Goal: Communication & Community: Answer question/provide support

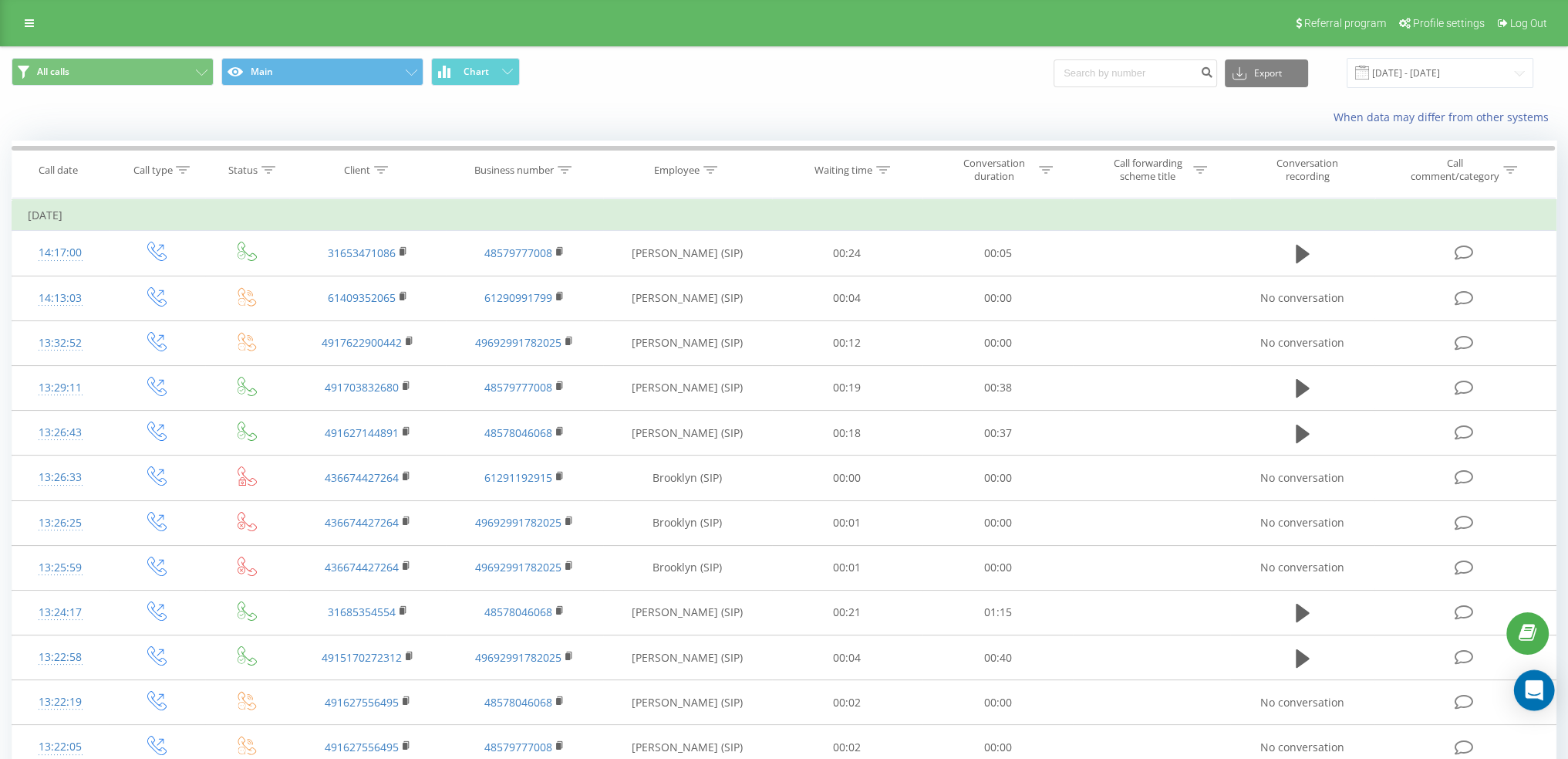
click at [1536, 690] on icon "Open Intercom Messenger" at bounding box center [1534, 690] width 18 height 20
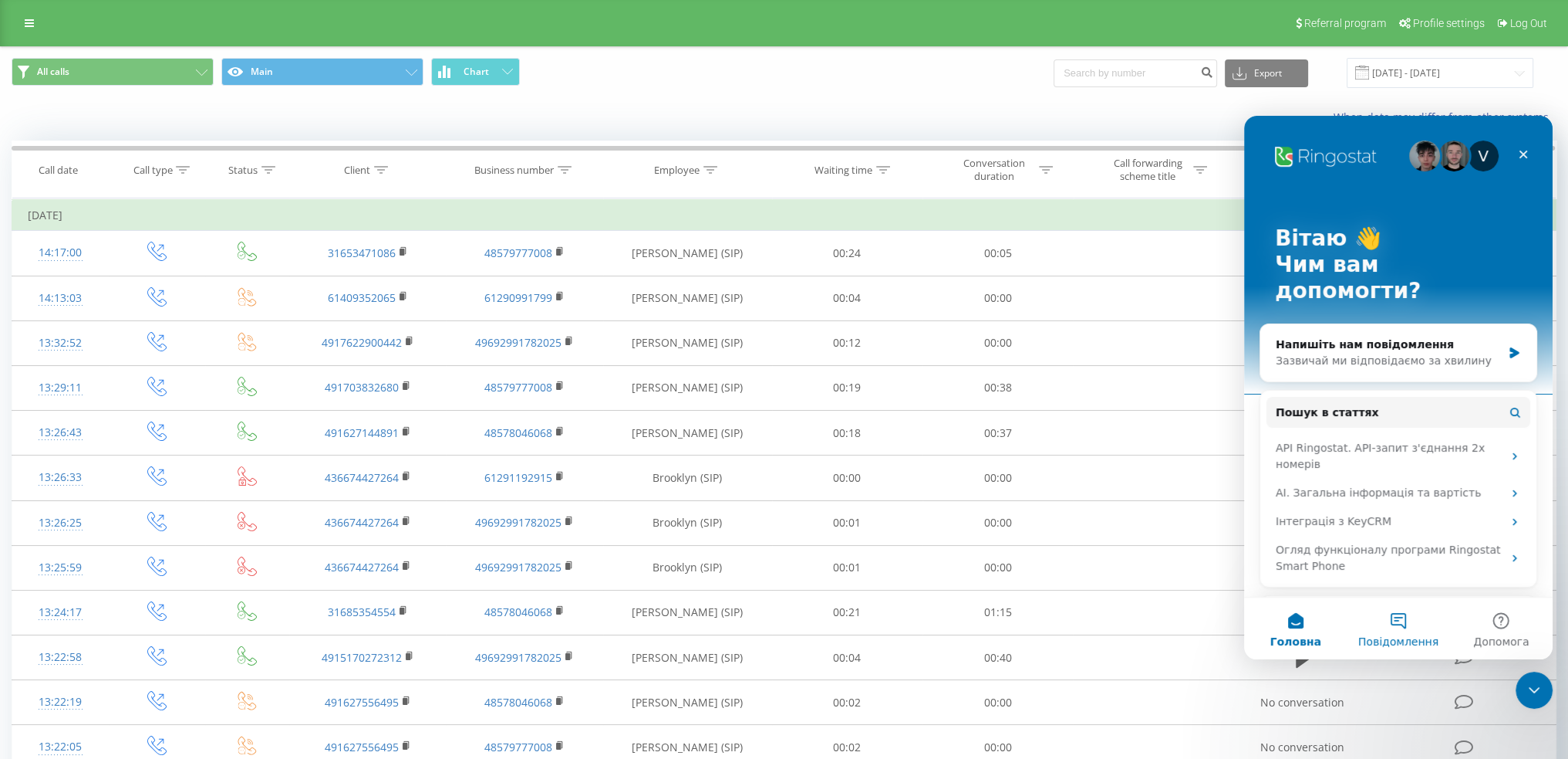
click at [1391, 622] on button "Повідомлення" at bounding box center [1397, 627] width 103 height 61
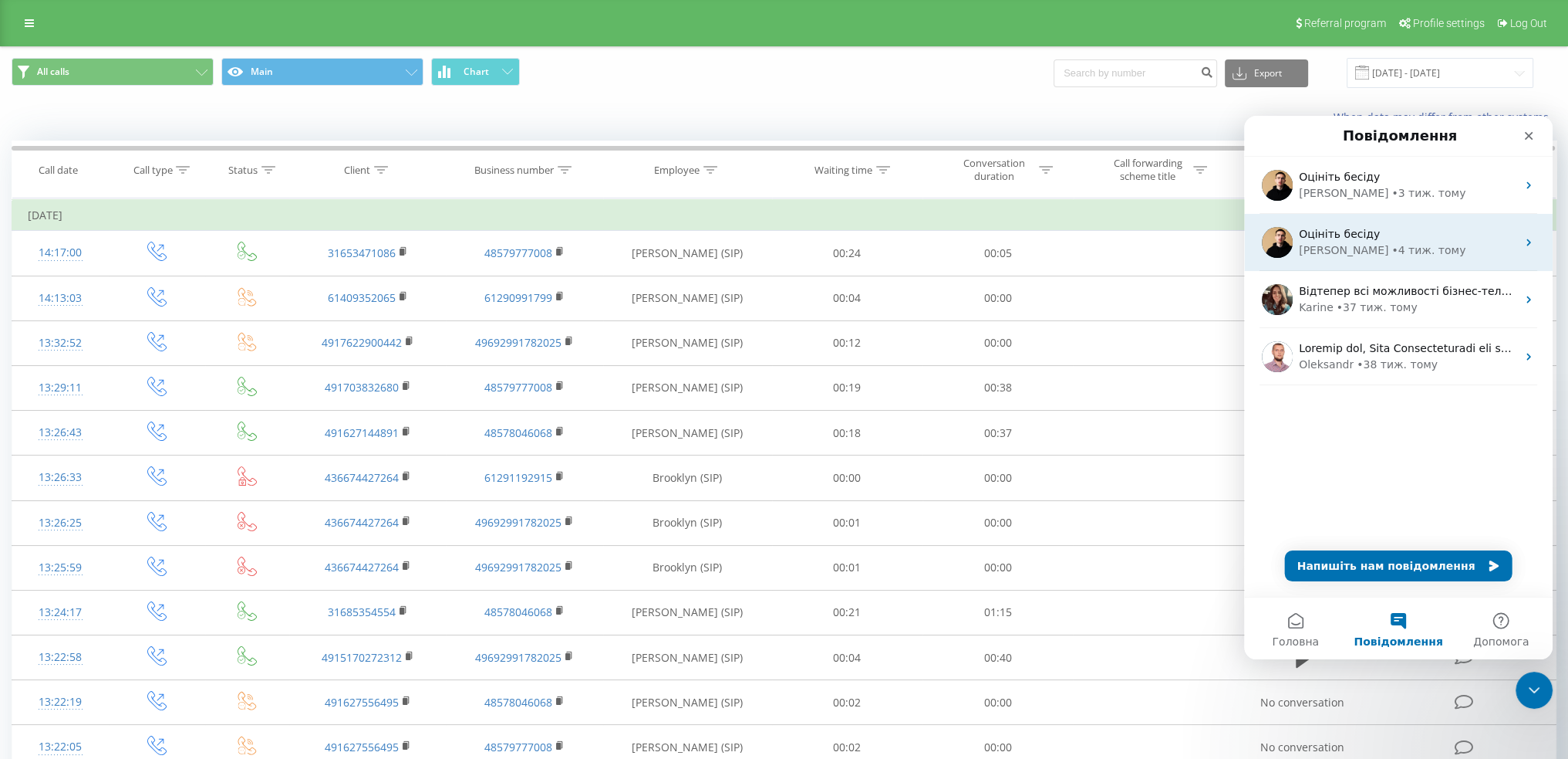
click at [1385, 228] on div "Оцініть бесіду" at bounding box center [1407, 234] width 218 height 16
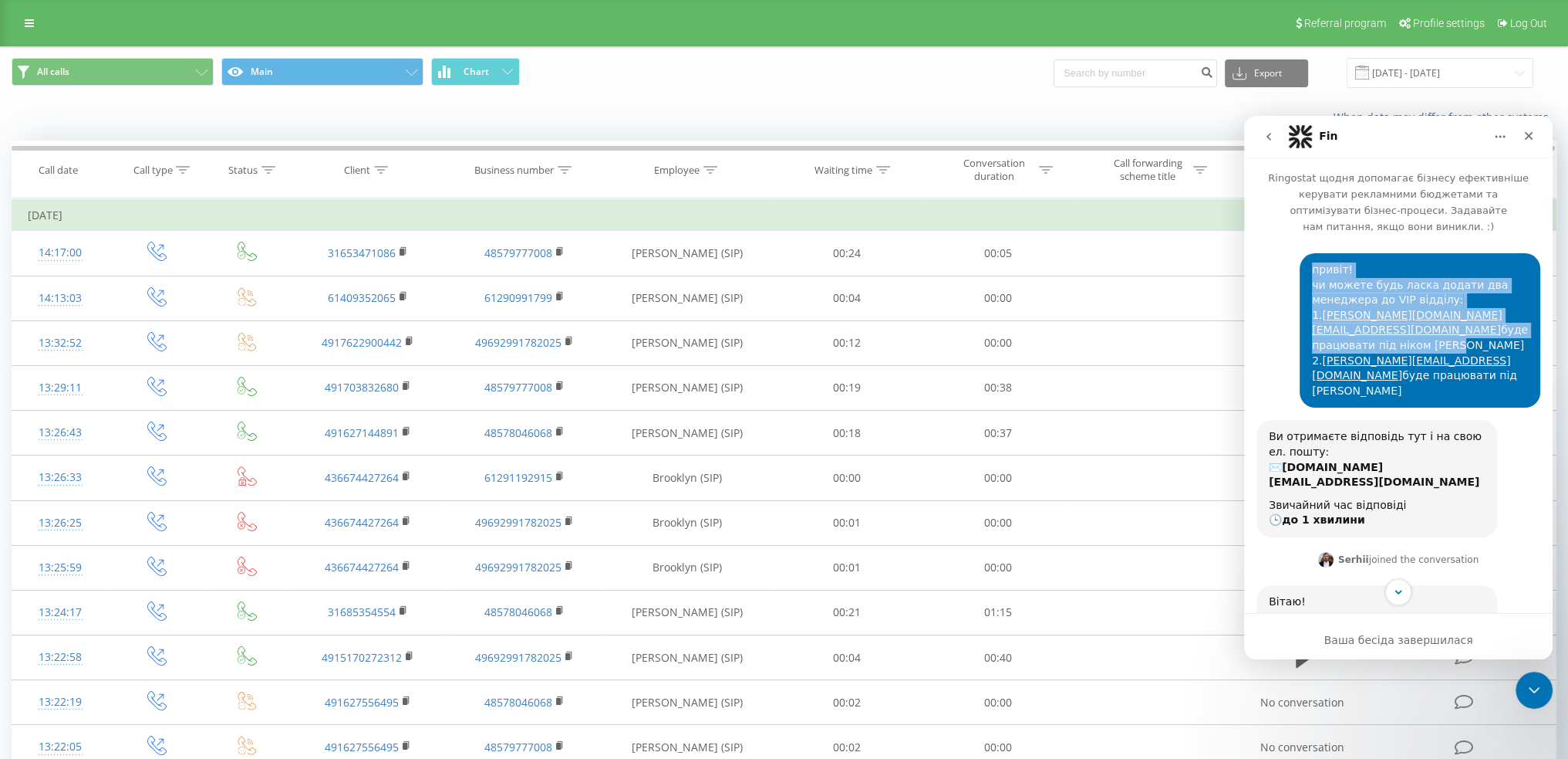
drag, startPoint x: 1306, startPoint y: 255, endPoint x: 1437, endPoint y: 307, distance: 140.9
click at [1437, 307] on div "привіт! чи можете будь ласка додати два менеджера до VIP відділу: 1. [PERSON_NA…" at bounding box center [1420, 330] width 216 height 136
copy div "привіт! чи можете будь ласка додати два менеджера до VIP відділу: 1. [PERSON_NA…"
click at [1268, 140] on icon "go back" at bounding box center [1268, 136] width 12 height 12
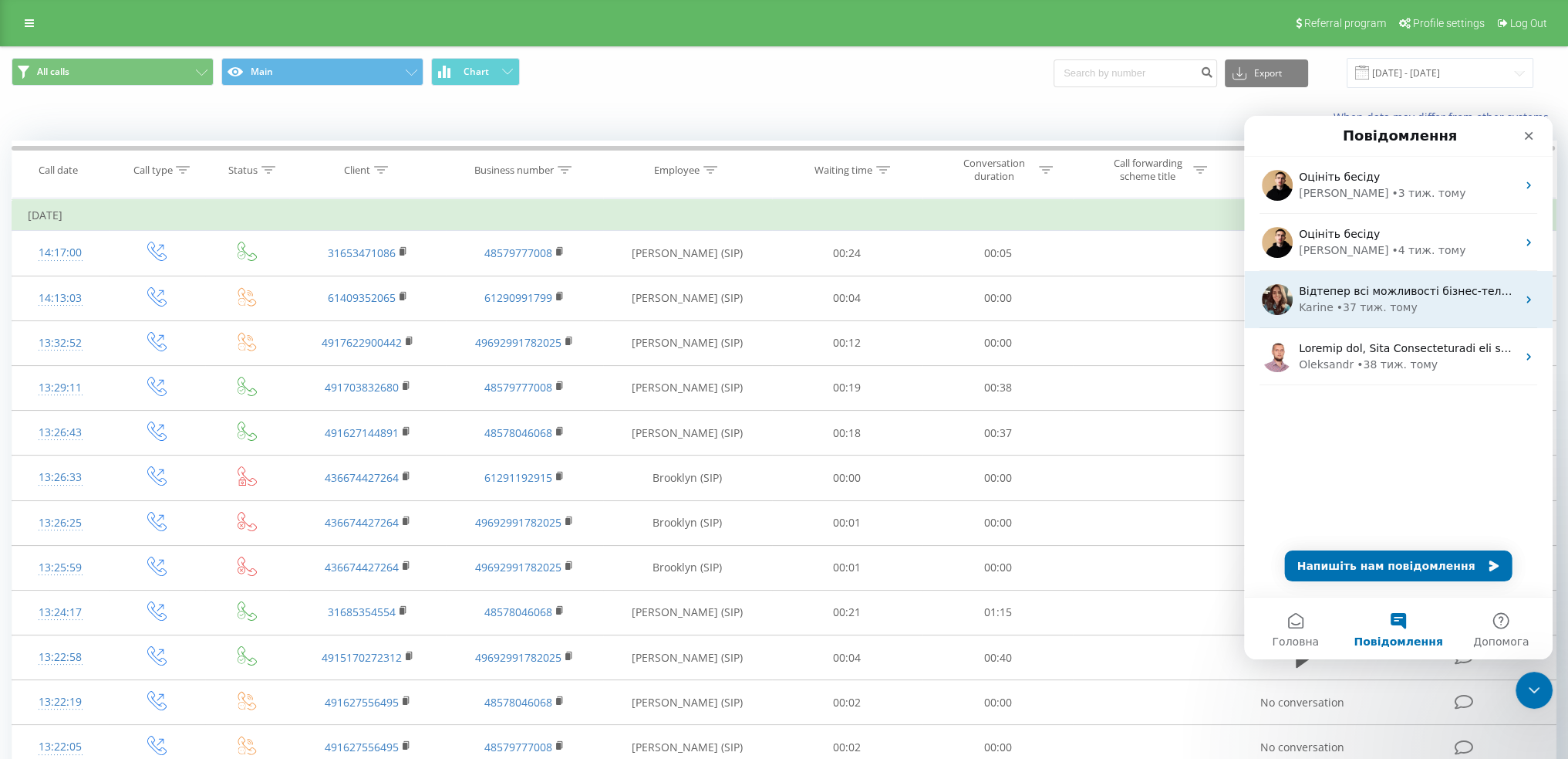
click at [1399, 300] on div "• 37 тиж. тому" at bounding box center [1378, 308] width 81 height 16
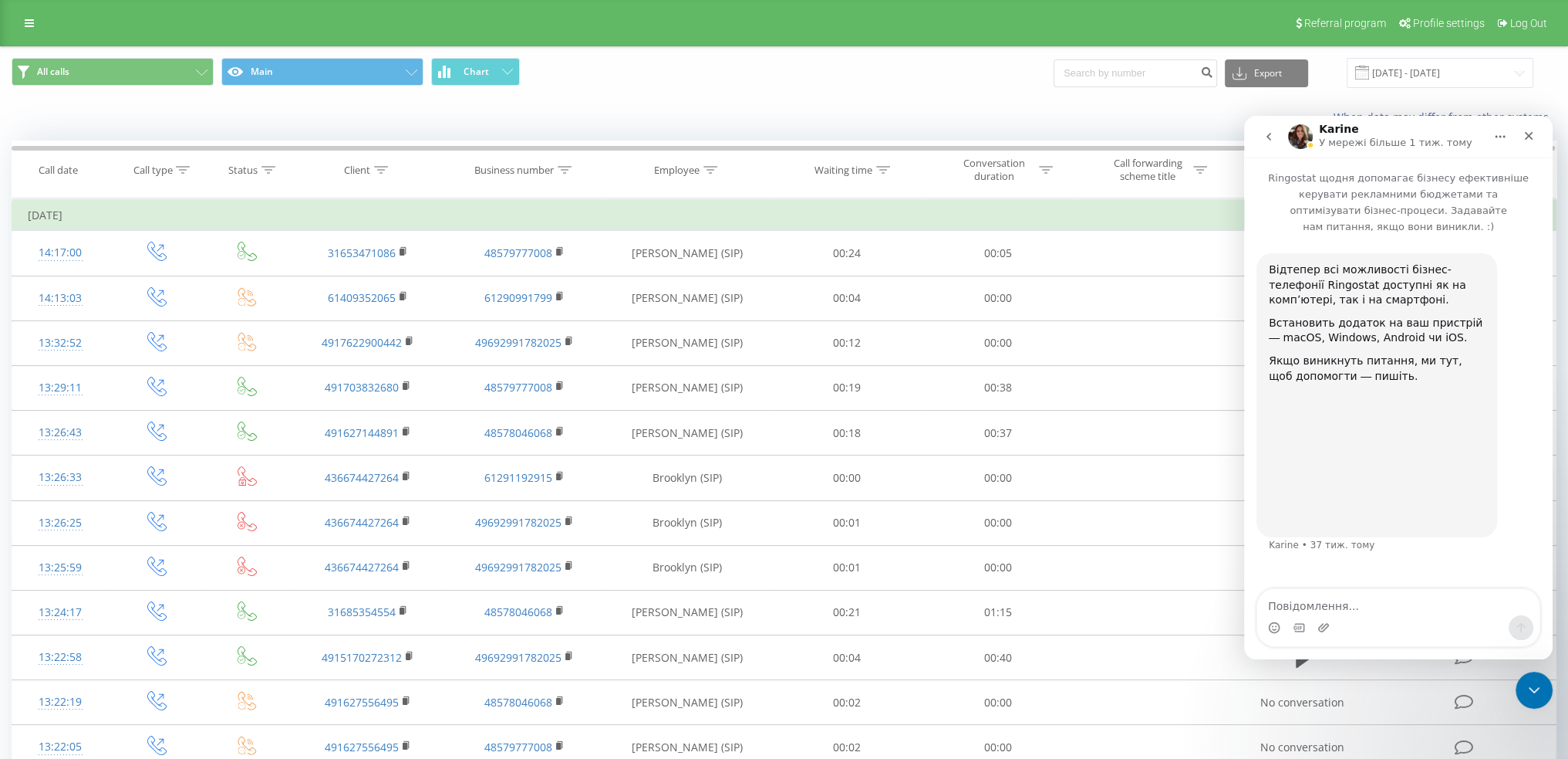
click at [1265, 131] on icon "go back" at bounding box center [1268, 136] width 12 height 12
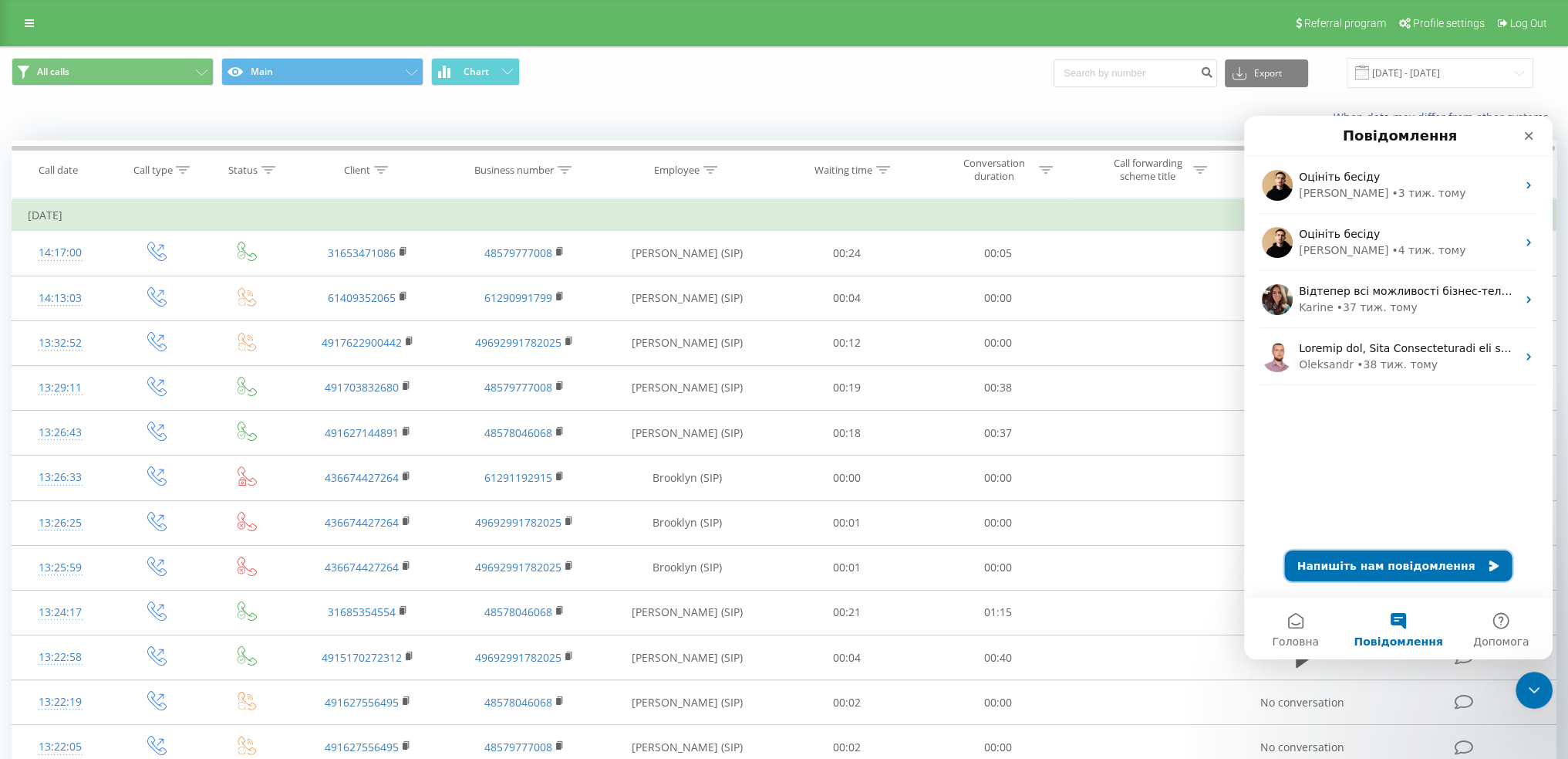
click at [1418, 565] on button "Напишіть нам повідомлення" at bounding box center [1399, 565] width 228 height 31
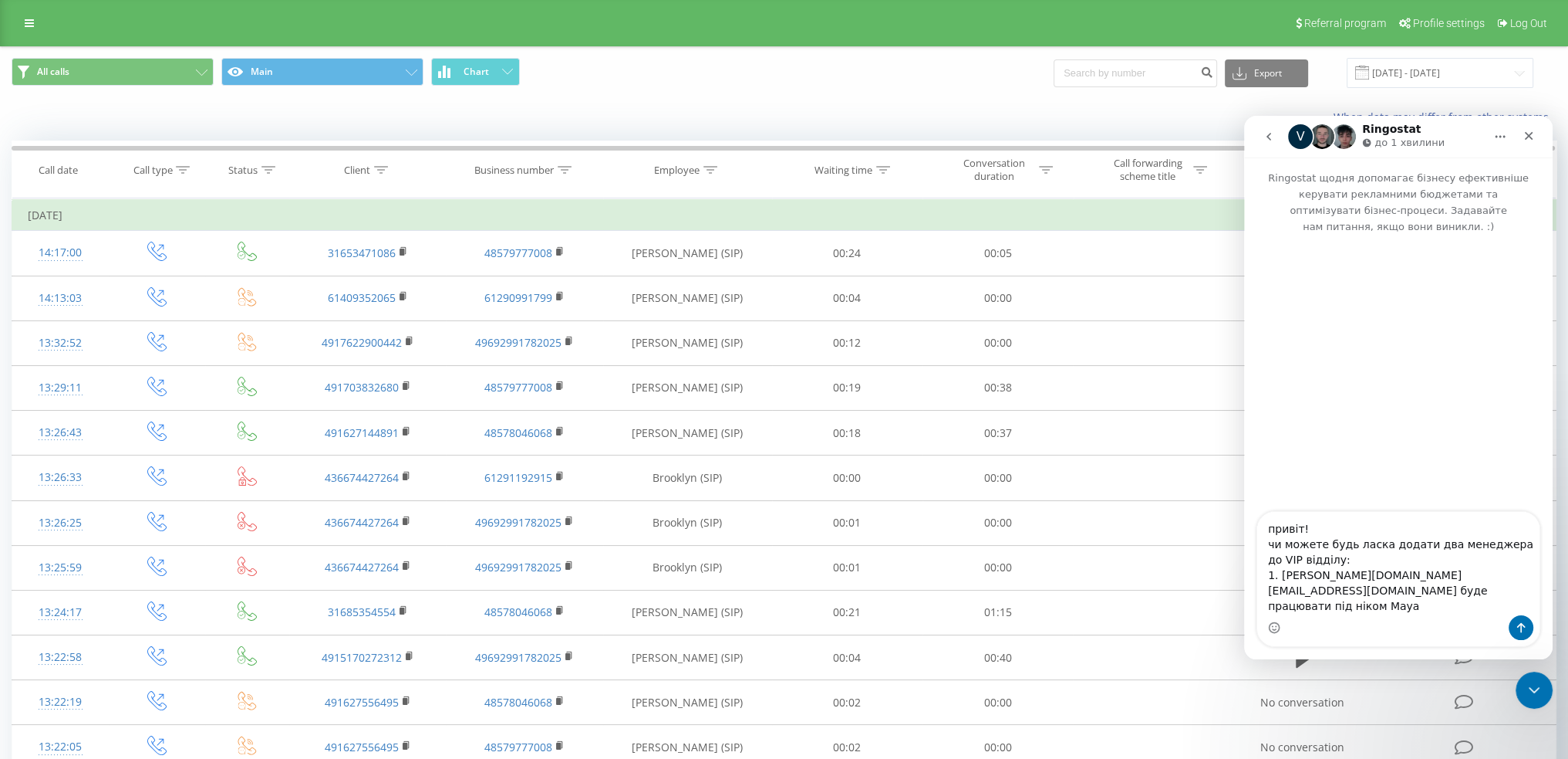
click at [1423, 563] on textarea "привіт! чи можете будь ласка додати два менеджера до VIP відділу: 1. [PERSON_NA…" at bounding box center [1398, 564] width 282 height 104
drag, startPoint x: 1281, startPoint y: 592, endPoint x: 1268, endPoint y: 592, distance: 13.0
click at [1268, 592] on textarea "привіт! чи можете будь ласка додати менеджера до VIP відділу: 1. [PERSON_NAME][…" at bounding box center [1398, 564] width 282 height 104
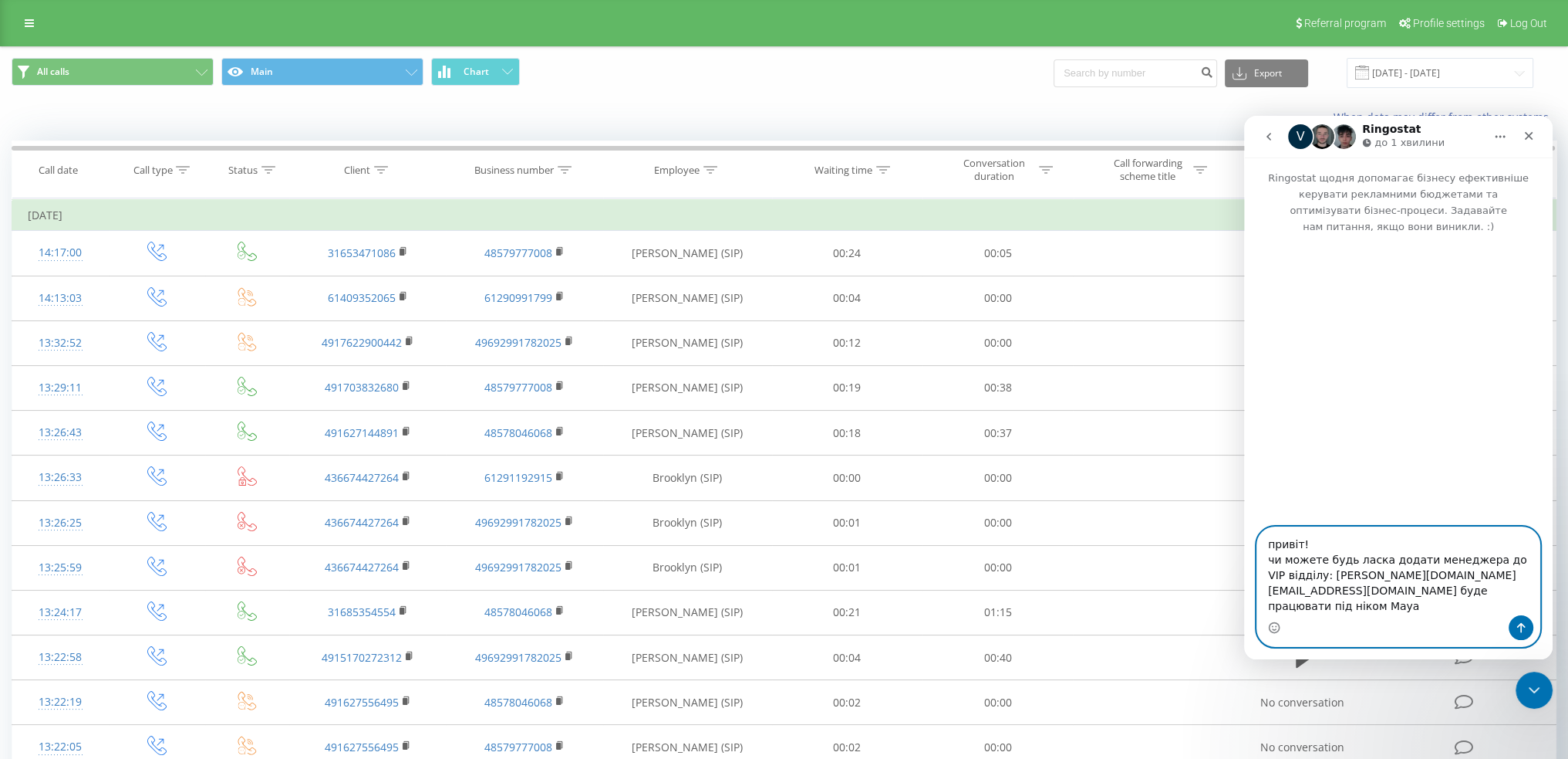
click at [1315, 596] on textarea "привіт! чи можете будь ласка додати менеджера до VIP відділу: [PERSON_NAME][DOM…" at bounding box center [1398, 571] width 282 height 88
drag, startPoint x: 1315, startPoint y: 596, endPoint x: 1397, endPoint y: 596, distance: 82.0
click at [1397, 596] on textarea "привіт! чи можете будь ласка додати менеджера до VIP відділу: [PERSON_NAME][DOM…" at bounding box center [1398, 571] width 282 height 88
paste textarea "[PERSON_NAME].g"
click at [1313, 608] on textarea "привіт! чи можете будь ласка додати менеджера до VIP відділу: [PERSON_NAME][EMA…" at bounding box center [1398, 571] width 282 height 88
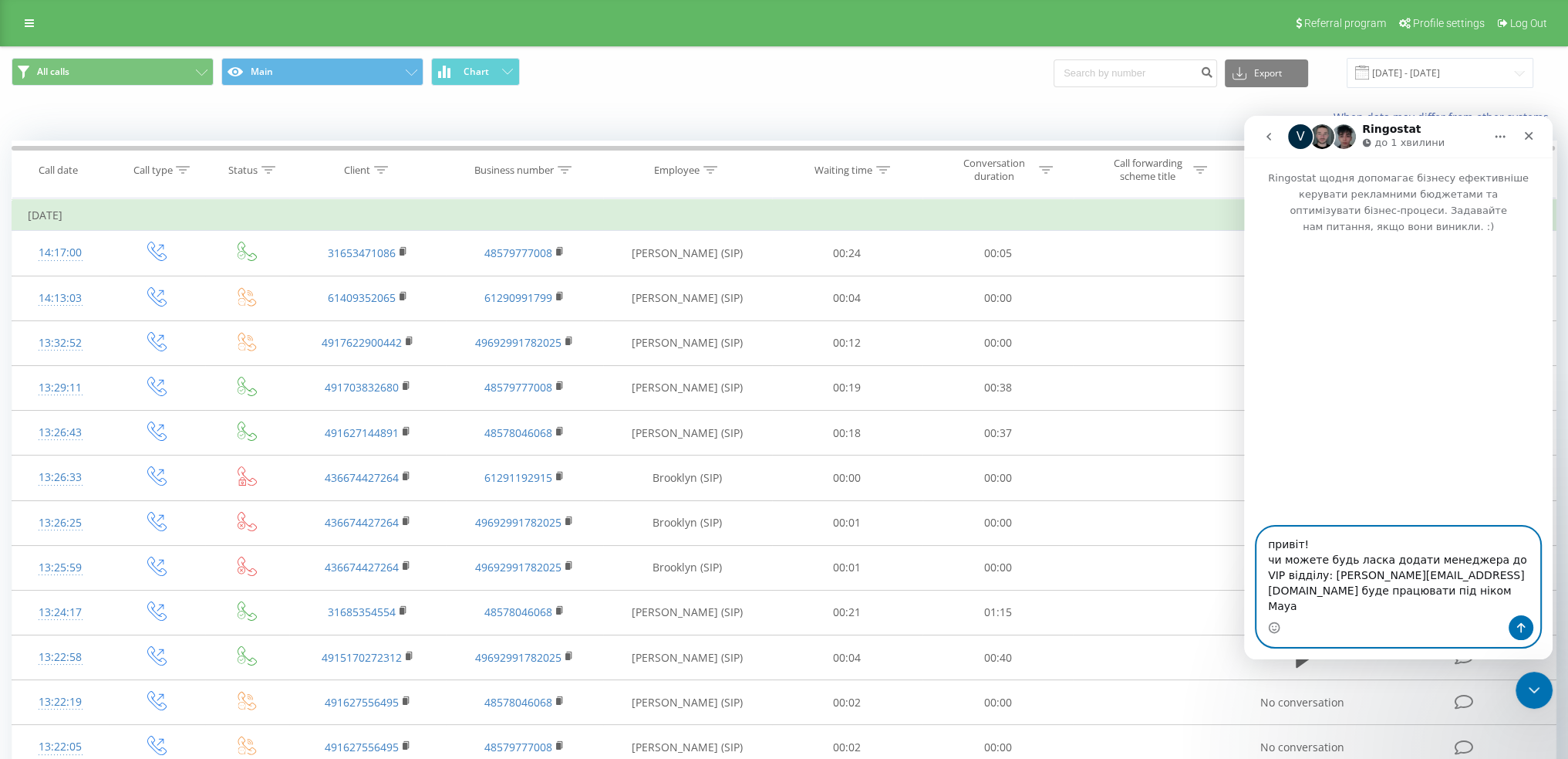
click at [1313, 608] on textarea "привіт! чи можете будь ласка додати менеджера до VIP відділу: [PERSON_NAME][EMA…" at bounding box center [1398, 571] width 282 height 88
type textarea "привіт! чи можете будь ласка додати менеджера до VIP відділу: [EMAIL_ADDRESS][D…"
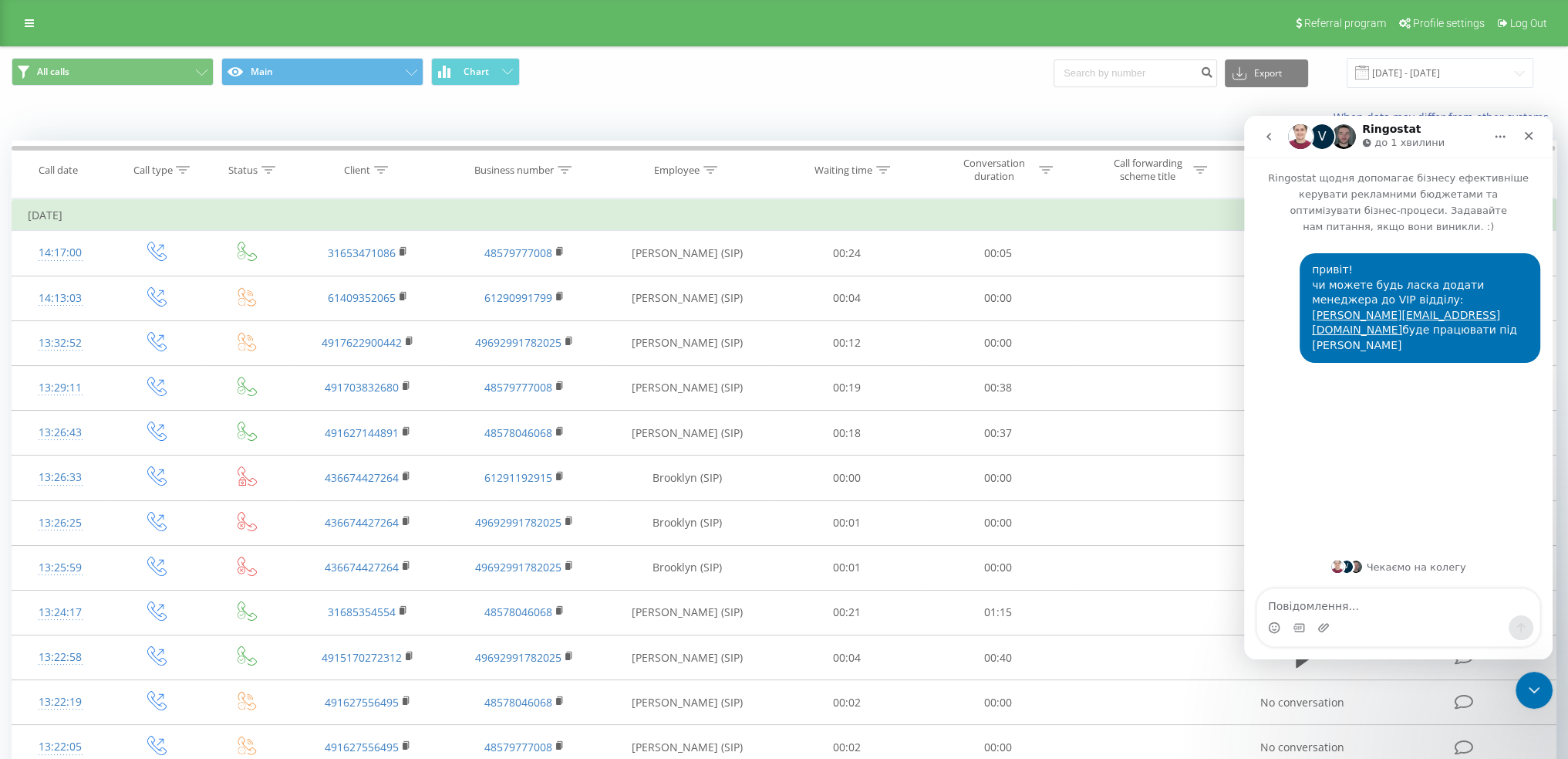
click at [1384, 438] on div "привіт! чи можете будь ласка додати менеджера до VIP відділу: [PERSON_NAME][EMA…" at bounding box center [1397, 391] width 308 height 313
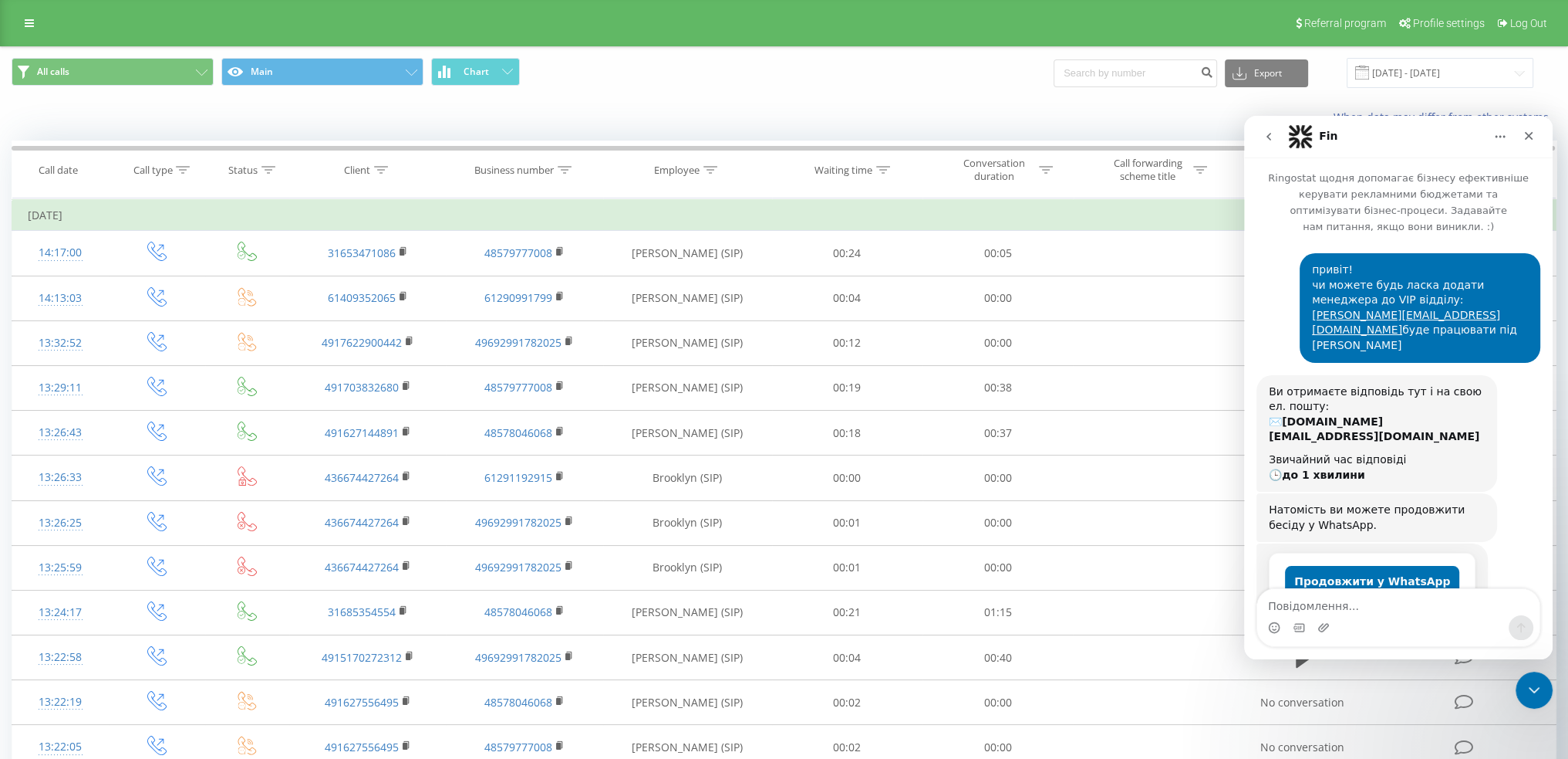
click at [1507, 138] on button "Головна" at bounding box center [1499, 136] width 29 height 29
click at [1523, 680] on icon "Закрити програму для спілкування Intercom" at bounding box center [1531, 687] width 18 height 18
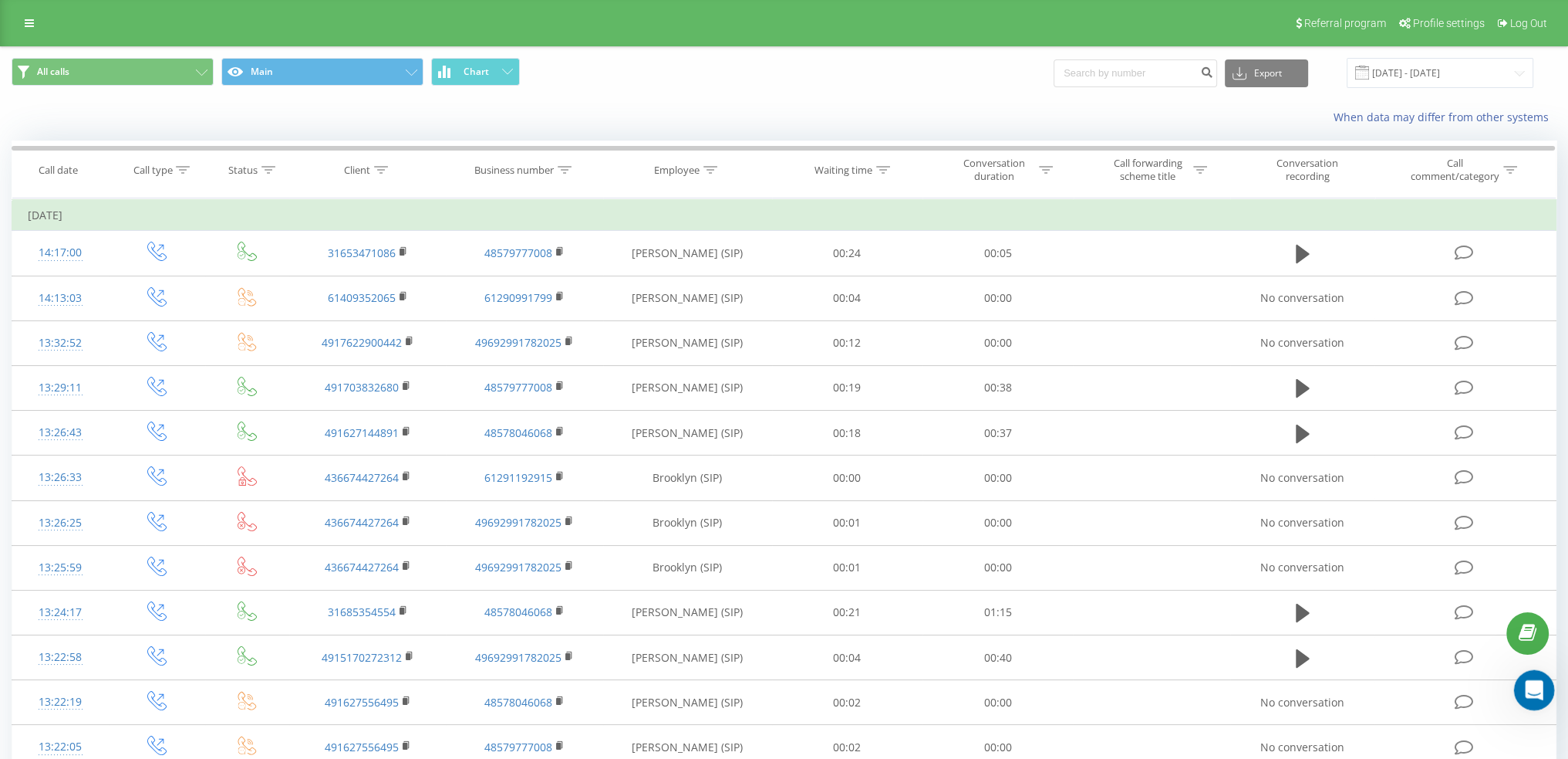
click at [1543, 685] on icon "Відкрити програму для спілкування Intercom" at bounding box center [1532, 688] width 25 height 26
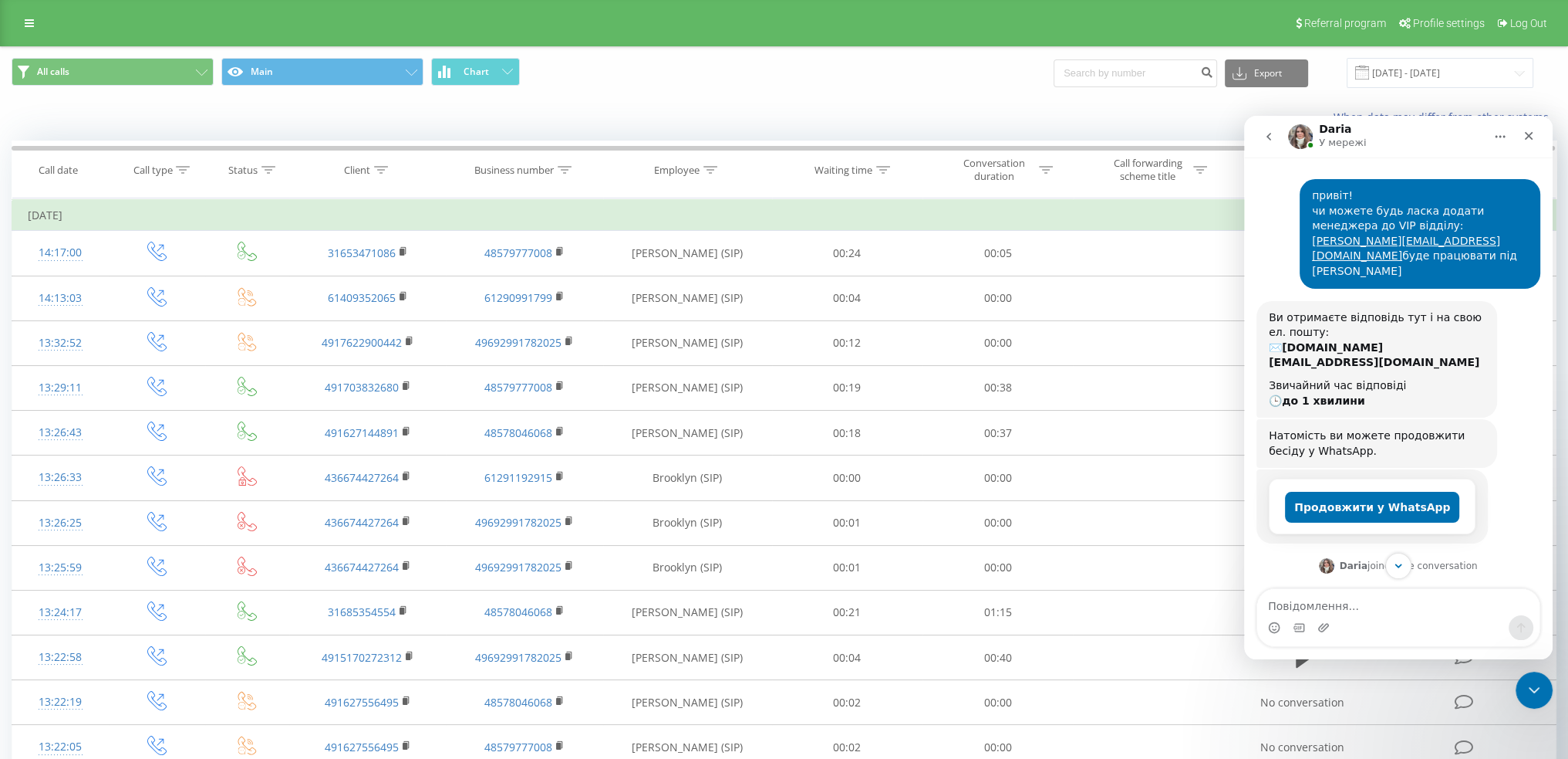
scroll to position [96, 0]
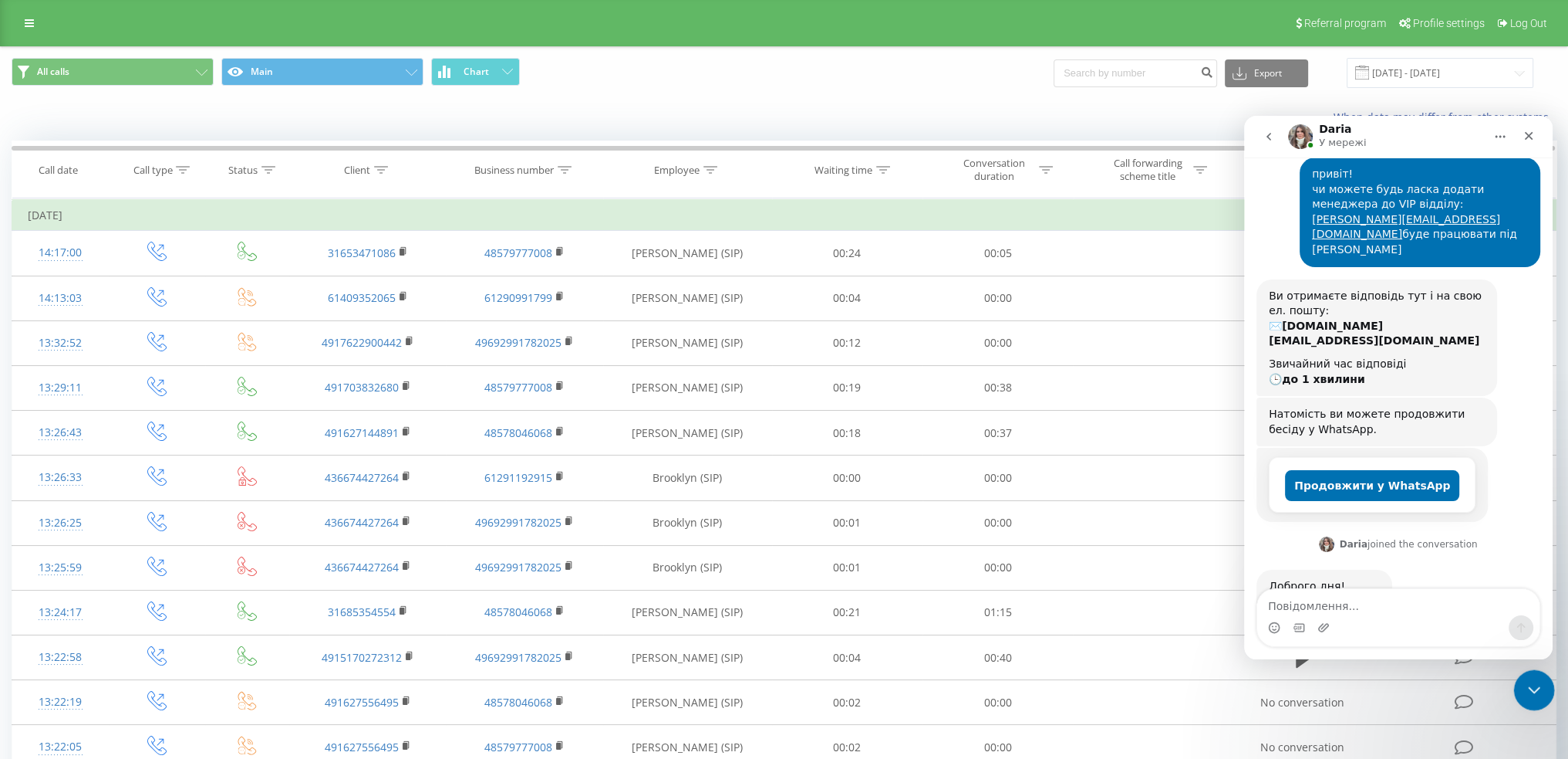
click at [1542, 694] on div "Закрити програму для спілкування Intercom" at bounding box center [1531, 687] width 37 height 37
